Goal: Task Accomplishment & Management: Complete application form

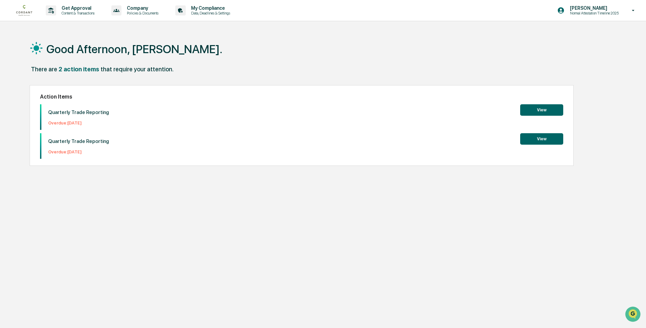
click at [540, 113] on button "View" at bounding box center [541, 109] width 43 height 11
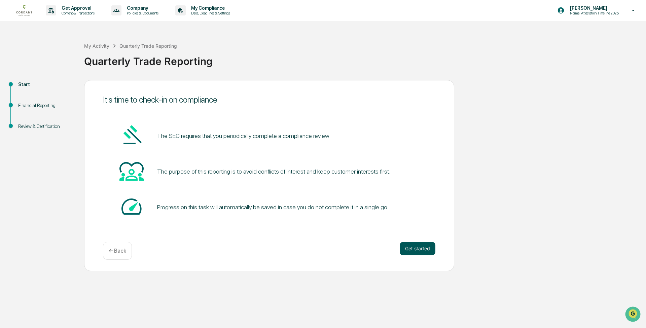
click at [413, 248] on button "Get started" at bounding box center [418, 248] width 36 height 13
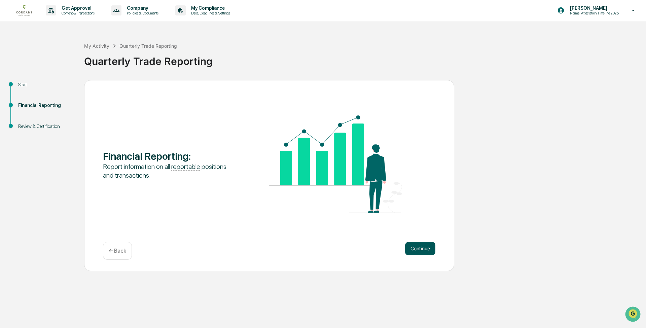
click at [416, 249] on button "Continue" at bounding box center [420, 248] width 30 height 13
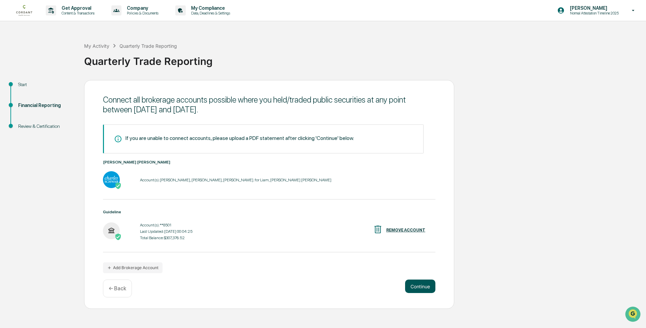
click at [422, 287] on button "Continue" at bounding box center [420, 286] width 30 height 13
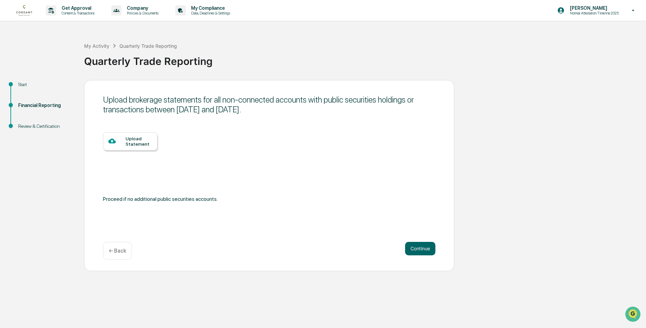
click at [119, 249] on p "← Back" at bounding box center [117, 251] width 17 height 6
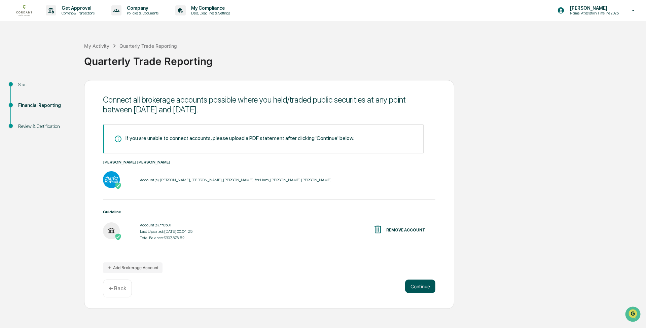
click at [419, 288] on button "Continue" at bounding box center [420, 286] width 30 height 13
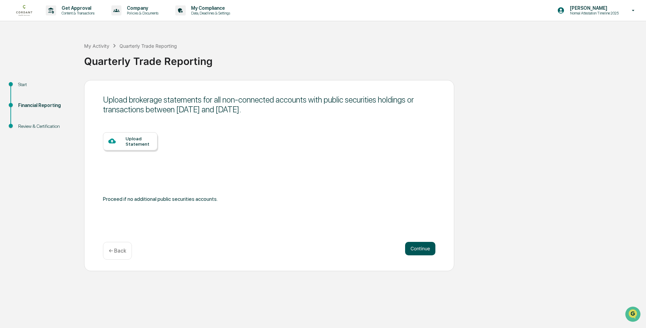
click at [416, 253] on button "Continue" at bounding box center [420, 248] width 30 height 13
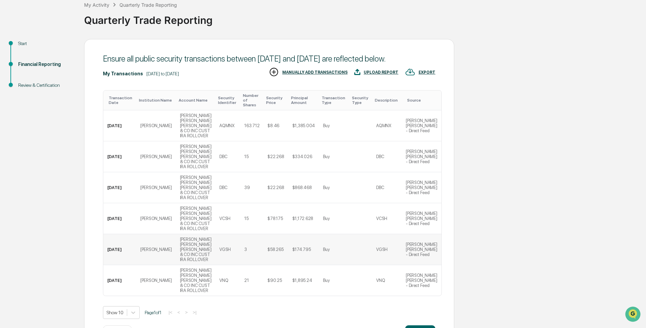
scroll to position [43, 0]
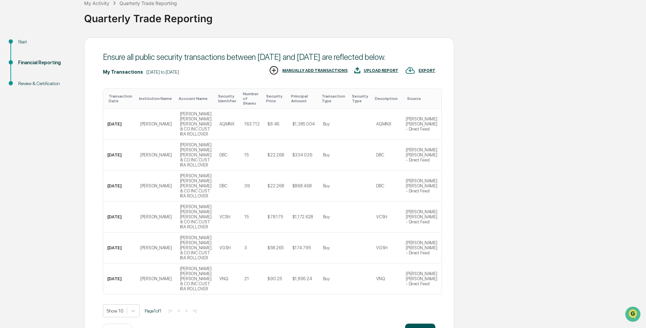
click at [413, 324] on button "Continue" at bounding box center [420, 330] width 30 height 13
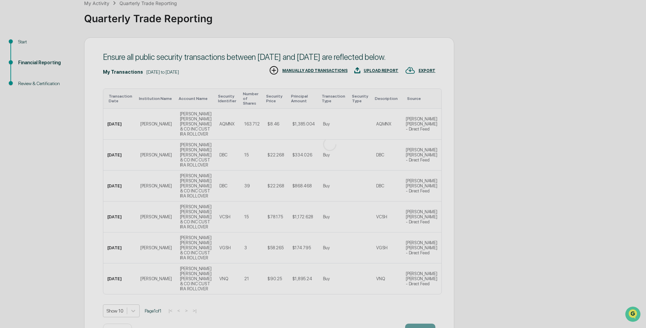
scroll to position [0, 0]
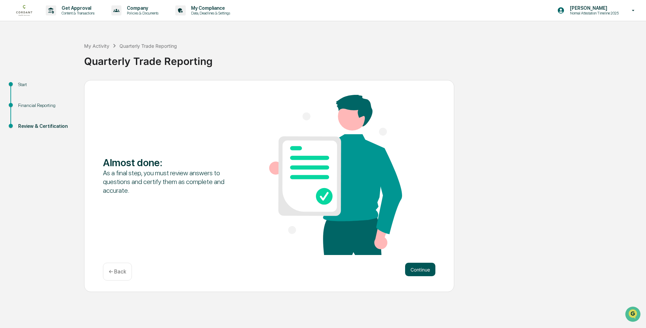
click at [414, 270] on button "Continue" at bounding box center [420, 269] width 30 height 13
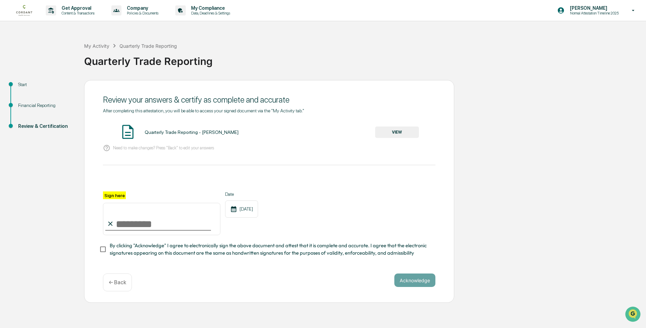
click at [136, 222] on input "Sign here" at bounding box center [161, 219] width 117 height 32
type input "**********"
click at [411, 280] on button "Acknowledge" at bounding box center [414, 279] width 41 height 13
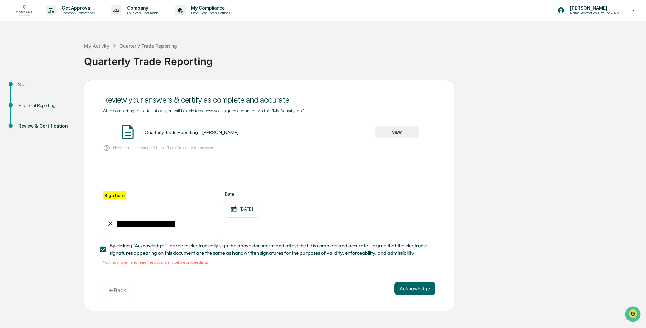
click at [388, 131] on button "VIEW" at bounding box center [397, 131] width 44 height 11
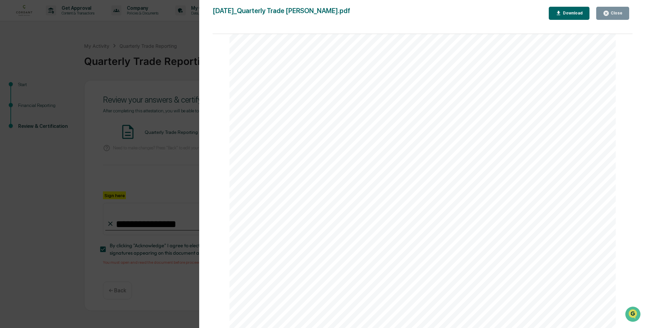
click at [610, 12] on div "Close" at bounding box center [615, 13] width 13 height 5
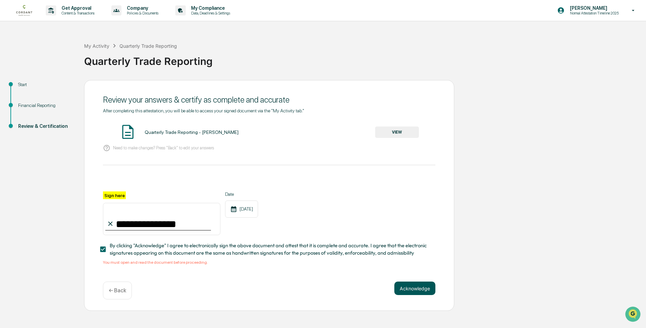
click at [415, 286] on button "Acknowledge" at bounding box center [414, 288] width 41 height 13
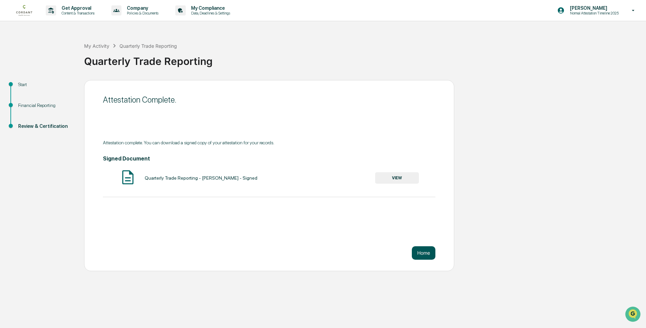
click at [420, 253] on button "Home" at bounding box center [424, 252] width 24 height 13
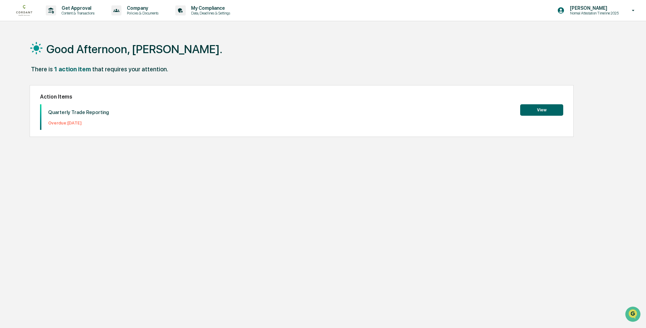
click at [537, 110] on button "View" at bounding box center [541, 109] width 43 height 11
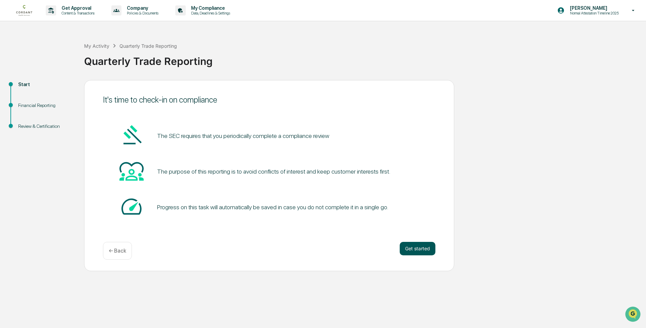
click at [416, 247] on button "Get started" at bounding box center [418, 248] width 36 height 13
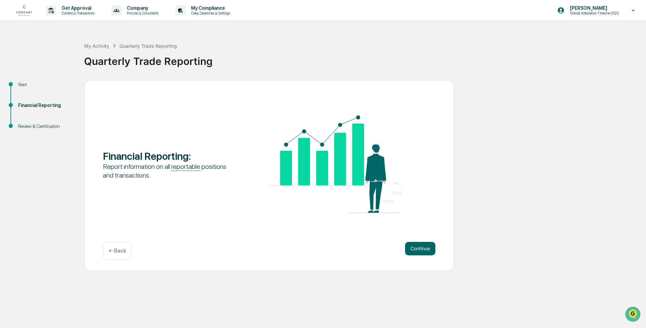
click at [416, 247] on button "Continue" at bounding box center [420, 248] width 30 height 13
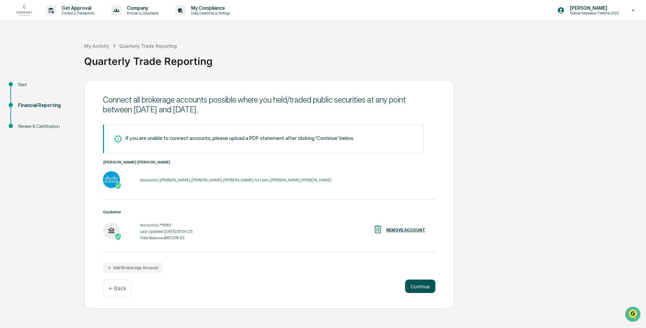
click at [415, 285] on button "Continue" at bounding box center [420, 286] width 30 height 13
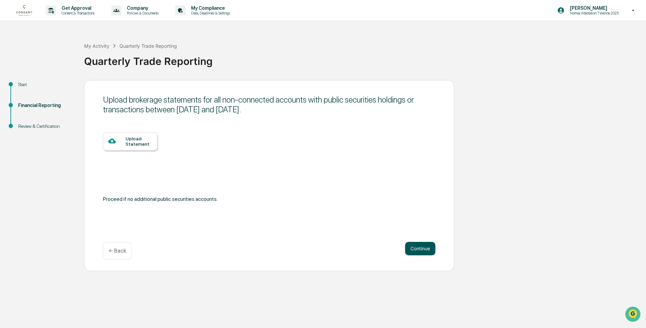
click at [416, 247] on button "Continue" at bounding box center [420, 248] width 30 height 13
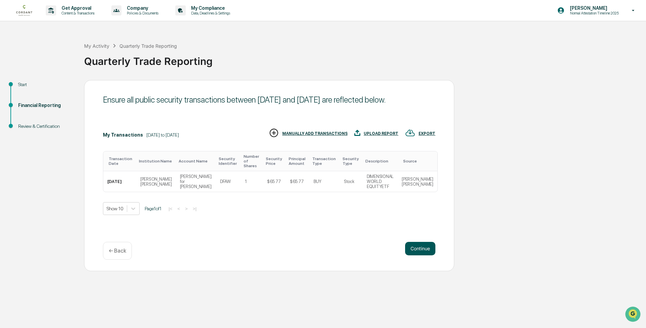
click at [413, 250] on button "Continue" at bounding box center [420, 248] width 30 height 13
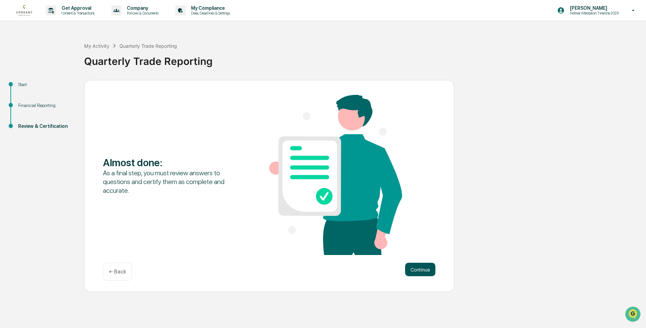
click at [422, 271] on button "Continue" at bounding box center [420, 269] width 30 height 13
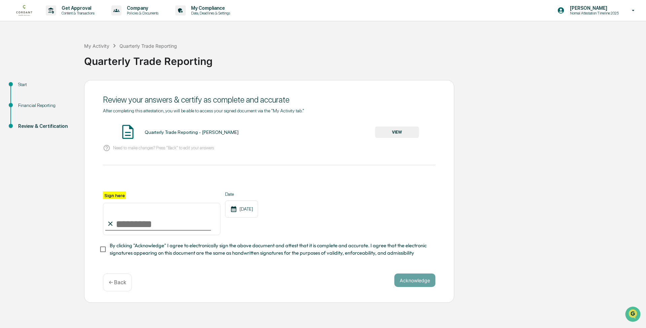
click at [397, 134] on button "VIEW" at bounding box center [397, 131] width 44 height 11
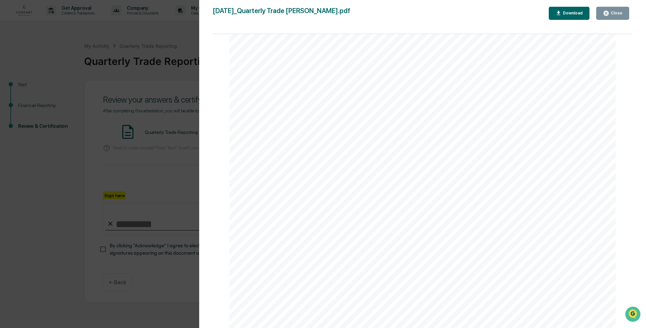
scroll to position [1404, 0]
click at [614, 12] on div "Close" at bounding box center [615, 13] width 13 height 5
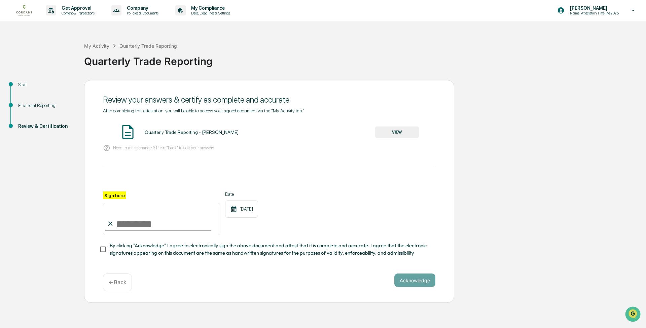
click at [138, 220] on input "Sign here" at bounding box center [161, 219] width 117 height 32
type input "**********"
click at [417, 280] on button "Acknowledge" at bounding box center [414, 279] width 41 height 13
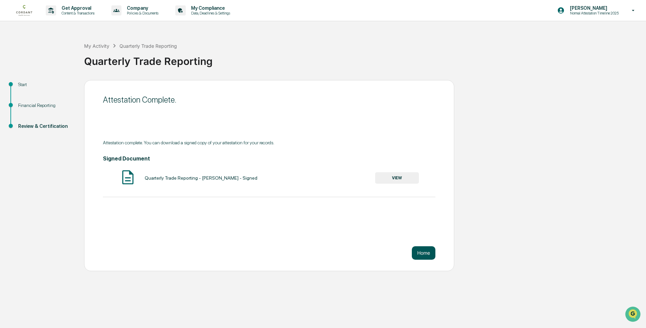
click at [431, 256] on button "Home" at bounding box center [424, 252] width 24 height 13
